Goal: Obtain resource: Obtain resource

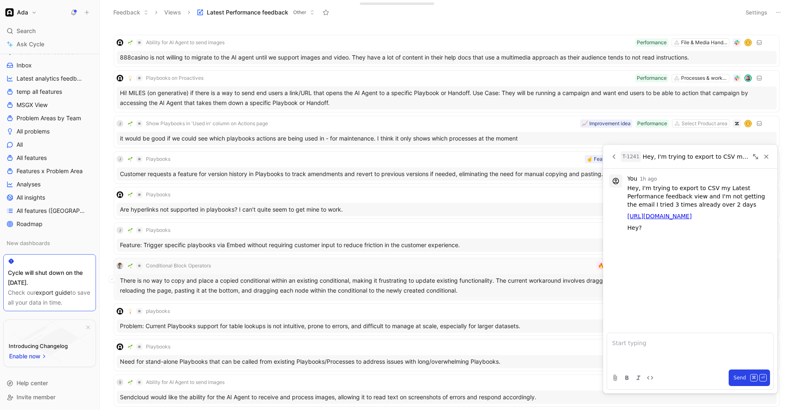
click at [388, 272] on div "Conditional Block Operators Processes & workflows Performance 🔥🔥 Medium There i…" at bounding box center [447, 279] width 660 height 36
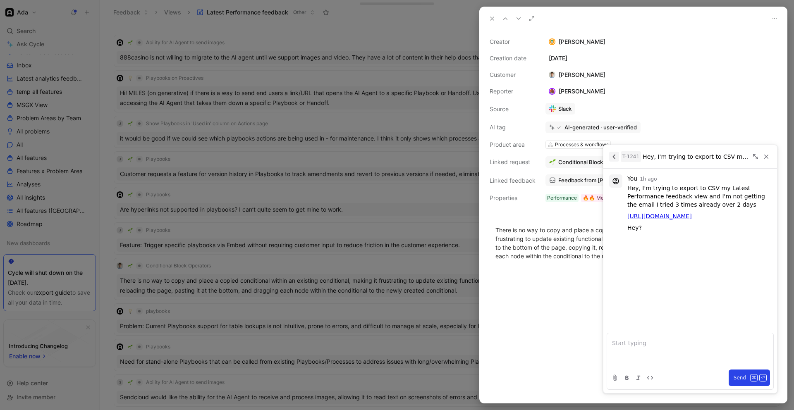
click at [612, 155] on icon "Back" at bounding box center [614, 156] width 7 height 7
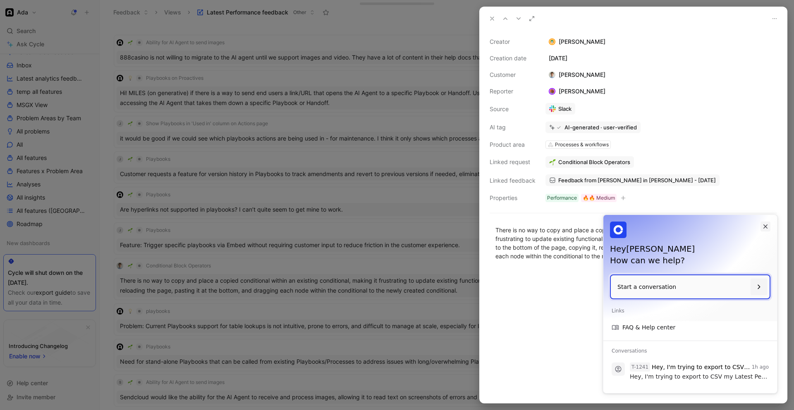
click at [765, 228] on icon "Close" at bounding box center [765, 226] width 7 height 7
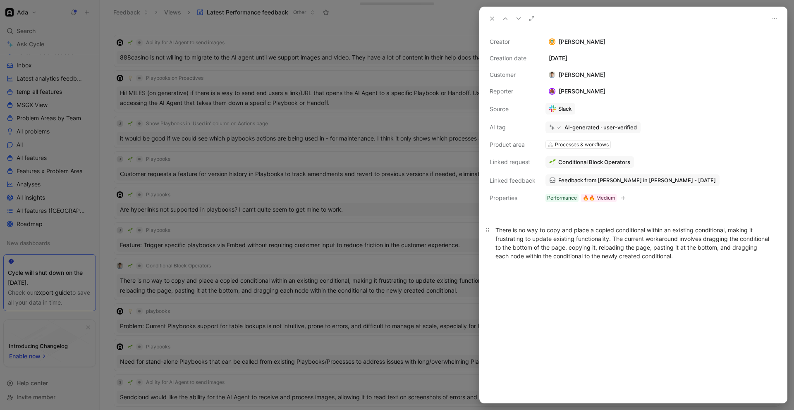
click at [565, 238] on div "There is no way to copy and place a copied conditional within an existing condi…" at bounding box center [634, 243] width 276 height 35
click at [539, 235] on div "There is no way to copy and place a copied conditional within an existing condi…" at bounding box center [634, 243] width 276 height 35
click at [132, 197] on div at bounding box center [397, 205] width 794 height 410
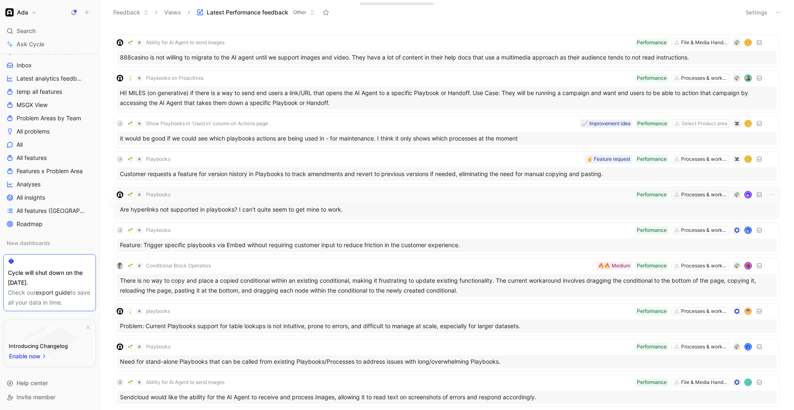
click at [130, 193] on img at bounding box center [130, 194] width 5 height 5
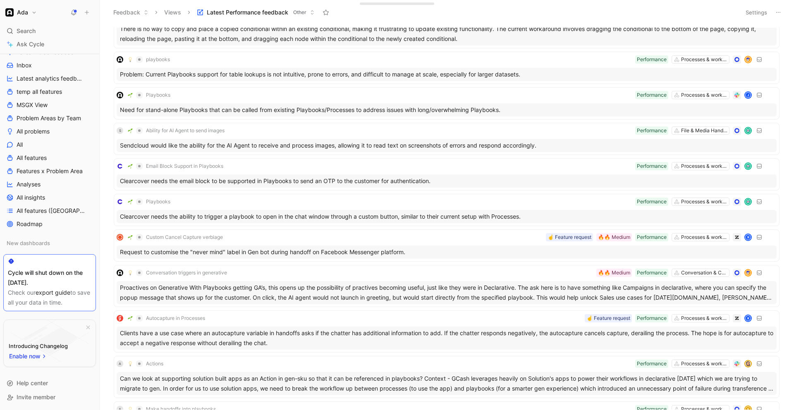
scroll to position [253, 0]
click at [44, 359] on icon "button" at bounding box center [44, 356] width 6 height 7
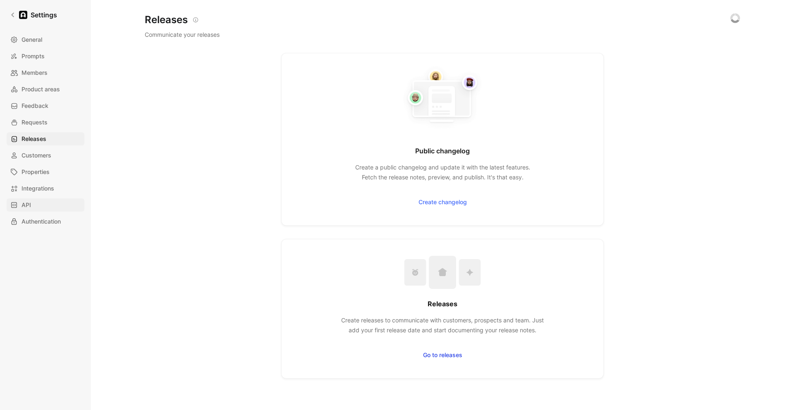
click at [47, 203] on link "API" at bounding box center [46, 205] width 78 height 13
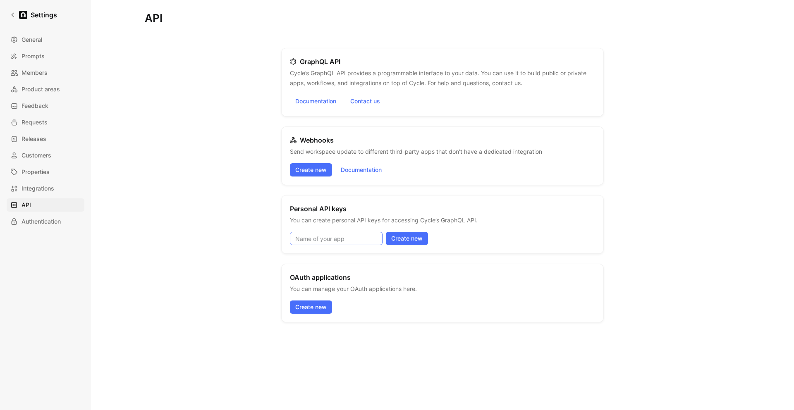
click at [311, 237] on input at bounding box center [336, 238] width 93 height 13
click at [47, 192] on span "Integrations" at bounding box center [38, 189] width 33 height 10
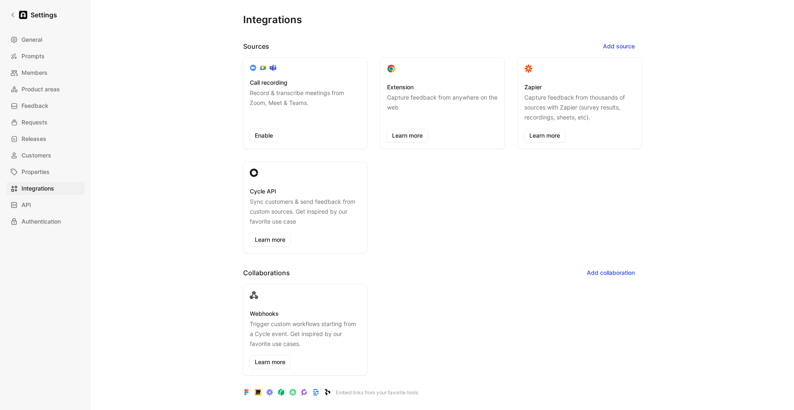
scroll to position [7, 0]
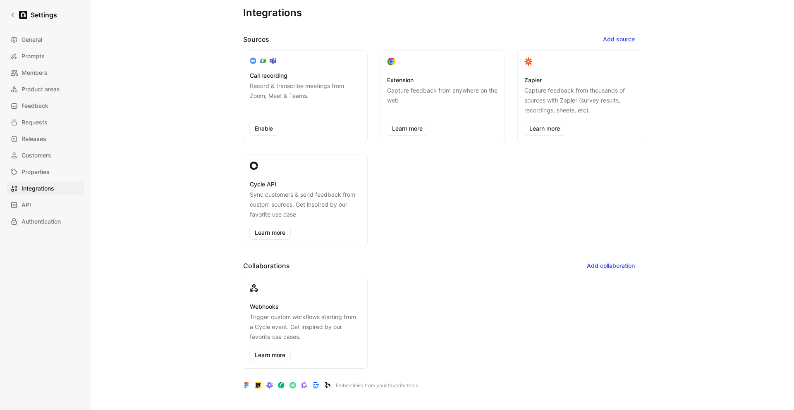
click at [564, 94] on p "Capture feedback from thousands of sources with Zapier (survey results, recordi…" at bounding box center [579, 101] width 111 height 30
click at [549, 127] on link "Learn more" at bounding box center [544, 128] width 41 height 13
click at [270, 239] on div "Cycle API Sync customers & send feedback from custom sources. Get inspired by o…" at bounding box center [305, 200] width 124 height 91
click at [274, 235] on link "Learn more" at bounding box center [270, 232] width 41 height 13
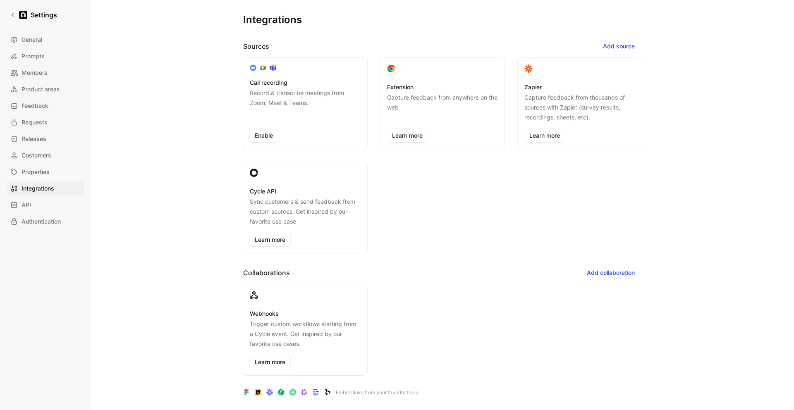
click at [193, 59] on div "Integrations Sources Add source Call recording Record & transcribe meetings fro…" at bounding box center [443, 198] width 596 height 397
click at [12, 16] on icon at bounding box center [13, 15] width 6 height 6
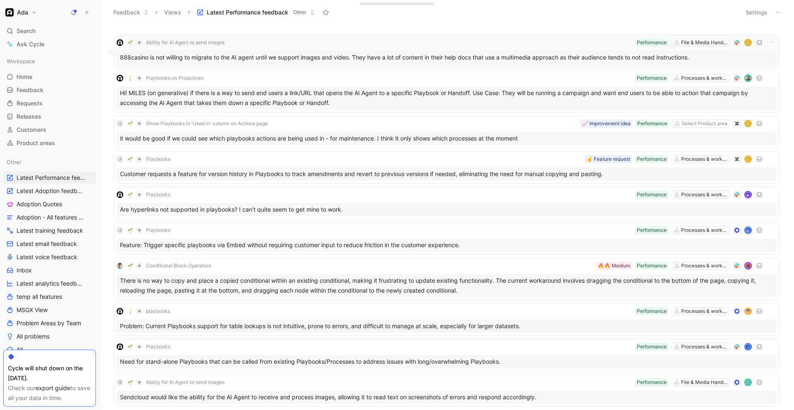
click at [285, 44] on div "Ability for AI Agent to send images File & Media Handling Performance E" at bounding box center [447, 43] width 660 height 10
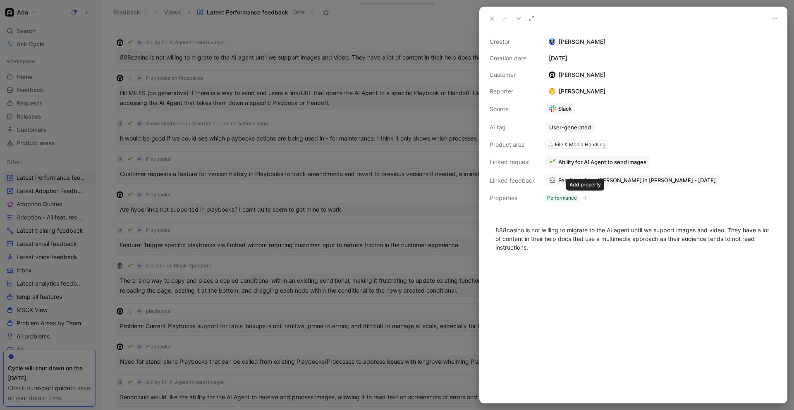
click at [587, 197] on icon "button" at bounding box center [585, 198] width 5 height 5
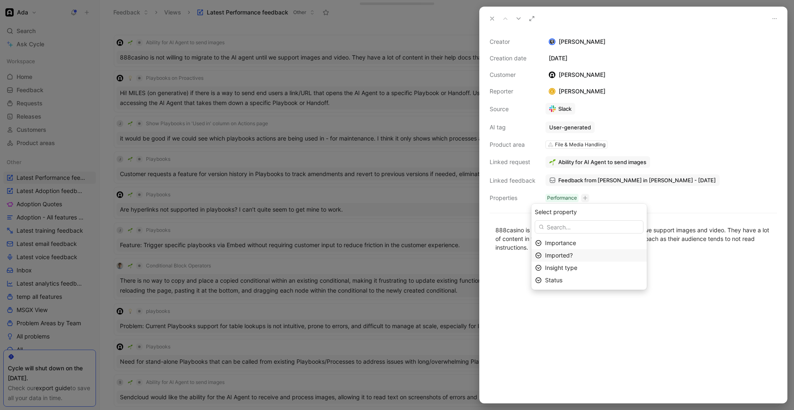
click at [576, 254] on div "Imported?" at bounding box center [594, 256] width 98 height 10
click at [575, 269] on div "Add option" at bounding box center [575, 269] width 62 height 10
click at [575, 270] on input "text" at bounding box center [589, 269] width 102 height 7
type input "To export"
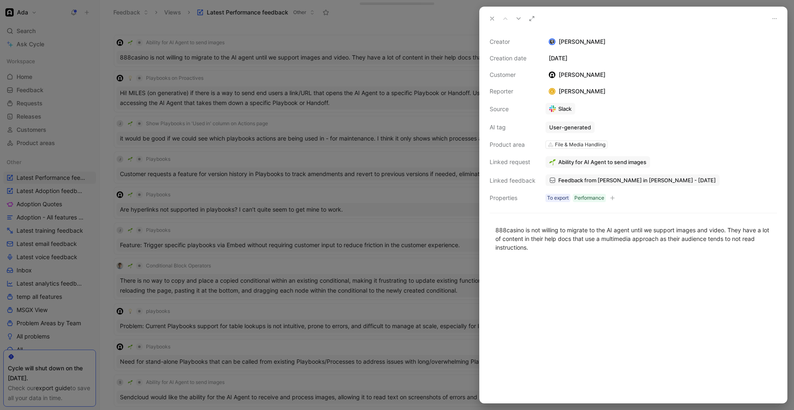
click at [383, 26] on div at bounding box center [397, 205] width 794 height 410
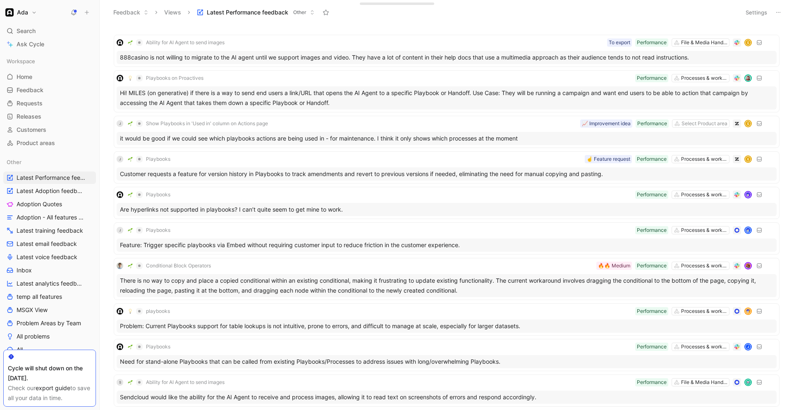
click at [305, 10] on span "Other" at bounding box center [299, 12] width 13 height 8
click at [764, 12] on button "Settings" at bounding box center [756, 13] width 29 height 12
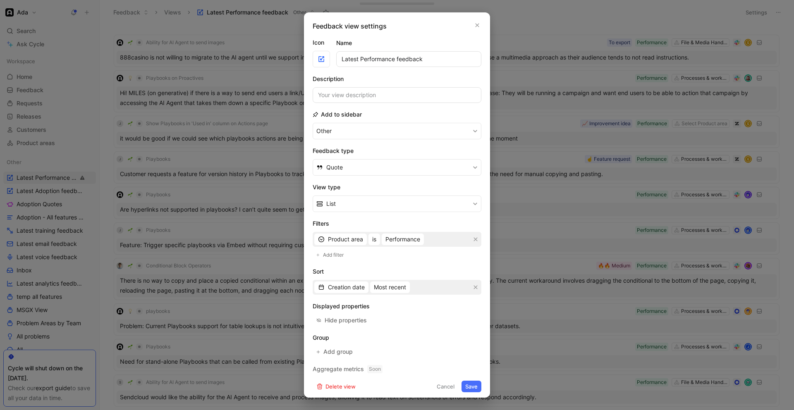
scroll to position [3, 0]
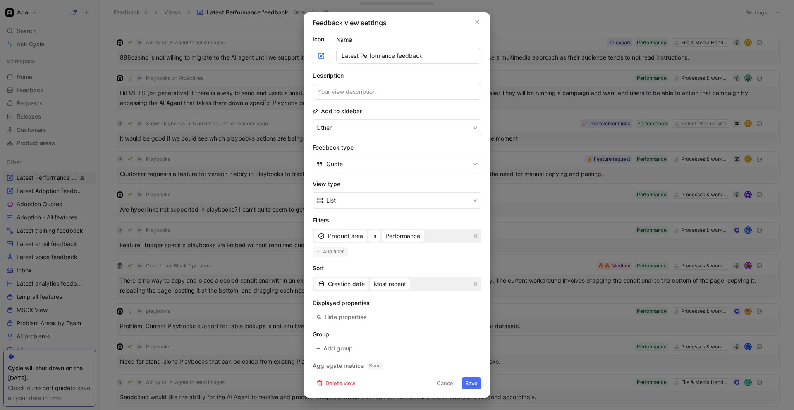
click at [331, 253] on span "Add filter" at bounding box center [334, 252] width 22 height 8
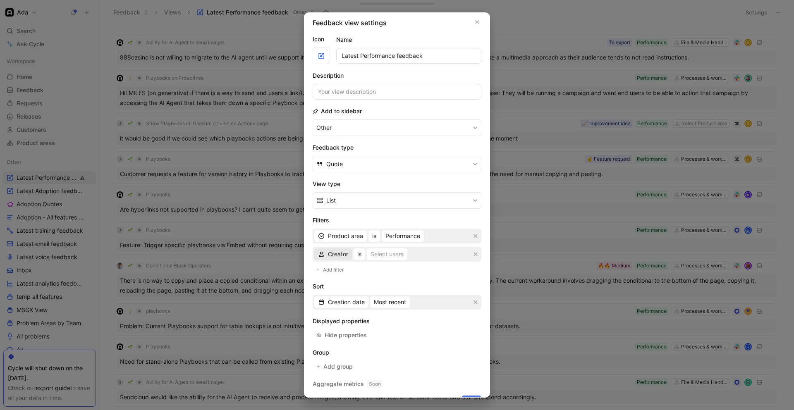
click at [342, 256] on span "Creator" at bounding box center [338, 254] width 20 height 10
click at [345, 223] on span "Imported?" at bounding box center [342, 224] width 28 height 7
click at [392, 252] on div "Select values" at bounding box center [396, 254] width 36 height 10
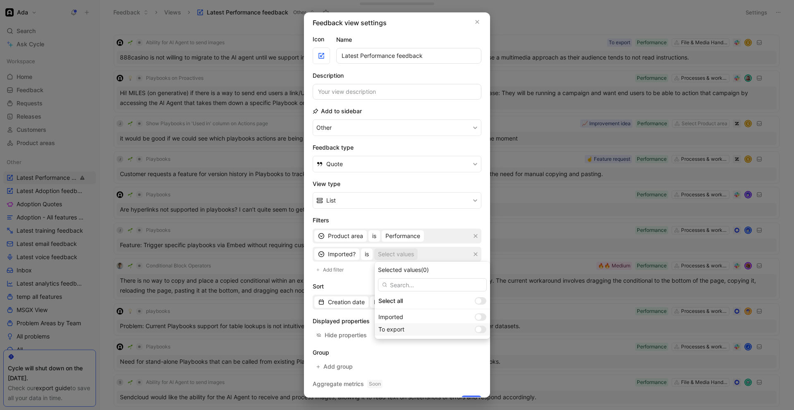
click at [476, 331] on div at bounding box center [479, 330] width 6 height 6
click at [473, 396] on button "Save" at bounding box center [472, 402] width 20 height 12
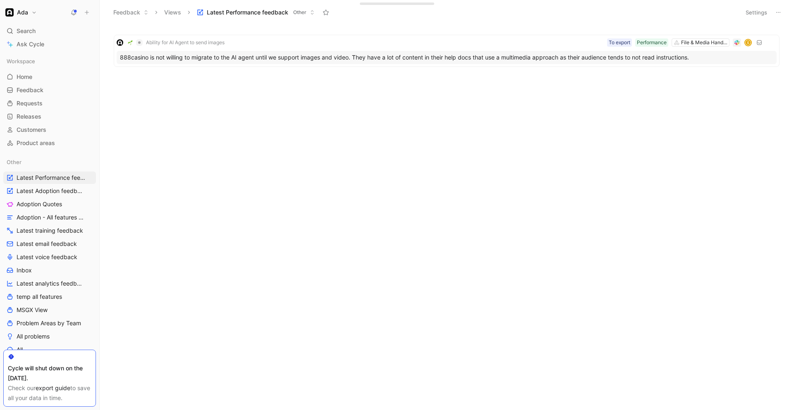
click at [782, 13] on button at bounding box center [779, 13] width 12 height 12
click at [734, 38] on span "Export in CSV" at bounding box center [736, 41] width 37 height 7
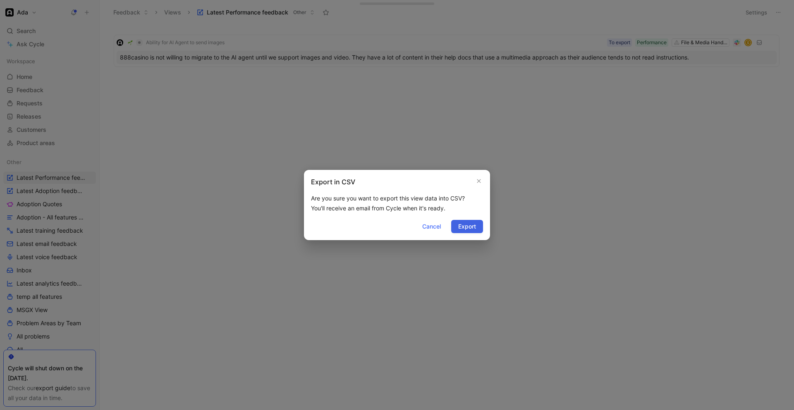
click at [469, 228] on span "Export" at bounding box center [467, 227] width 18 height 10
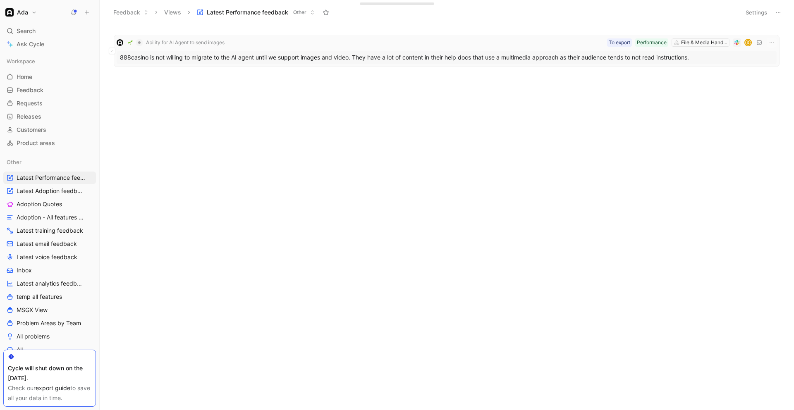
click at [216, 44] on span "Ability for AI Agent to send images" at bounding box center [185, 42] width 79 height 7
click at [293, 41] on div "Ability for AI Agent to send images File & Media Handling Performance To export…" at bounding box center [447, 43] width 660 height 10
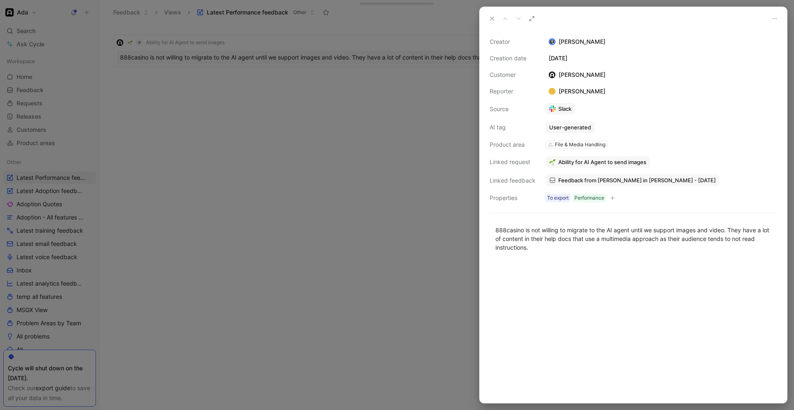
click at [497, 55] on div "Creation date" at bounding box center [513, 58] width 46 height 10
drag, startPoint x: 491, startPoint y: 41, endPoint x: 532, endPoint y: 201, distance: 165.7
click at [532, 201] on div "Creator [PERSON_NAME] Creation date [DATE] Customer [PERSON_NAME] Reporter E [P…" at bounding box center [633, 120] width 287 height 166
copy div "Creator [PERSON_NAME] Creation date [DATE] Customer [PERSON_NAME] Reporter E [P…"
click at [279, 131] on div at bounding box center [397, 205] width 794 height 410
